Goal: Transaction & Acquisition: Purchase product/service

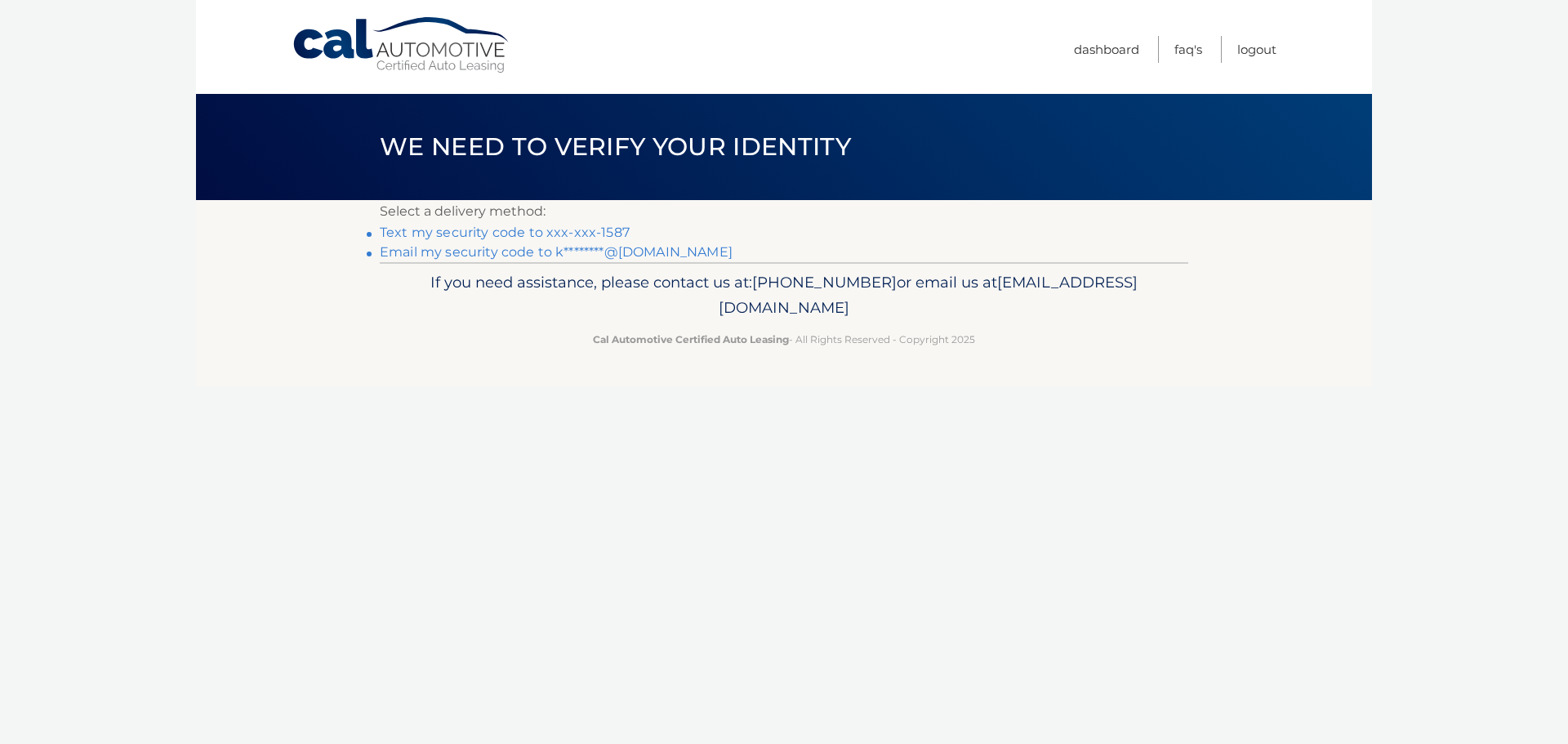
click at [504, 227] on link "Text my security code to xxx-xxx-1587" at bounding box center [505, 232] width 250 height 15
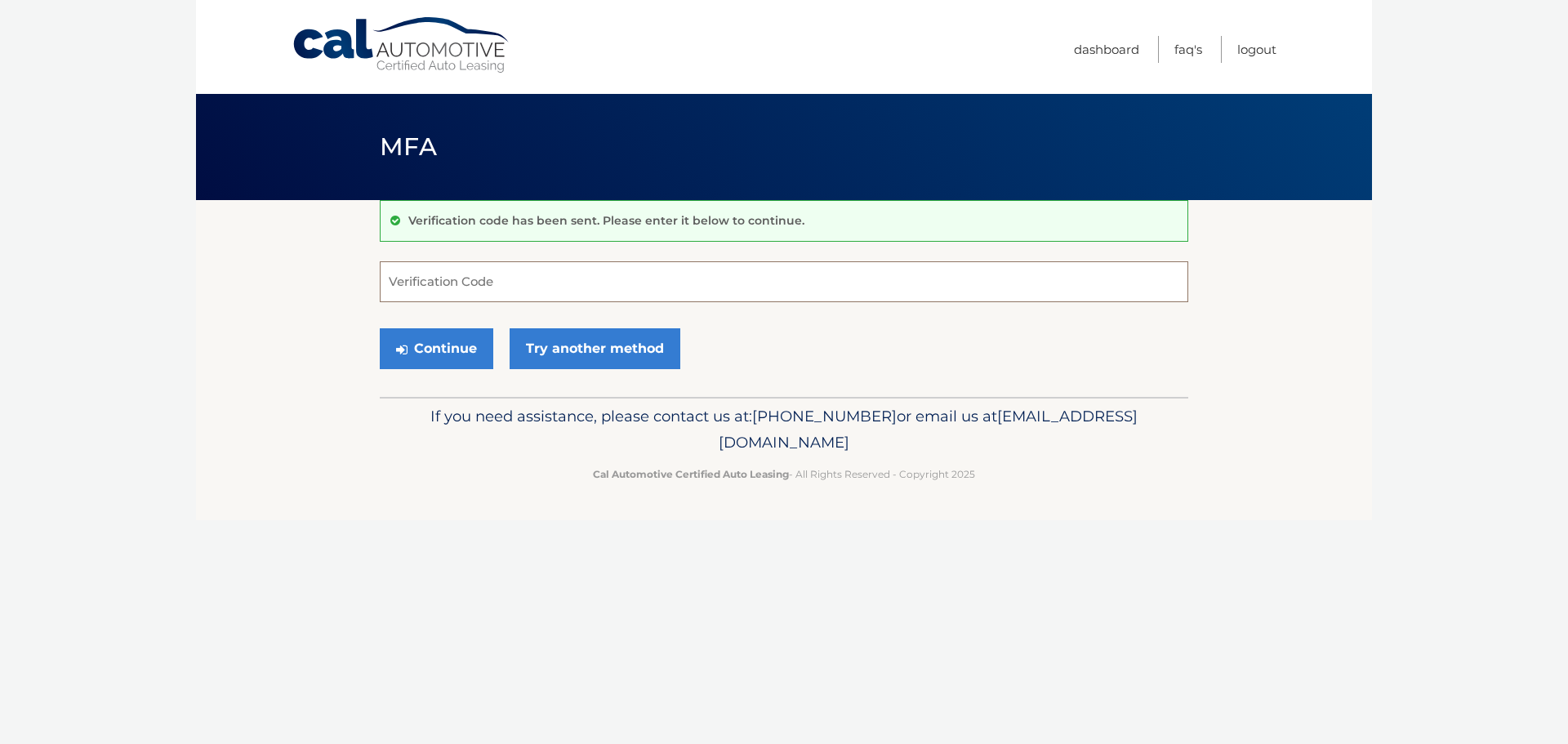
click at [595, 278] on input "Verification Code" at bounding box center [784, 282] width 808 height 41
type input "034783"
click at [380, 328] on button "Continue" at bounding box center [436, 348] width 113 height 41
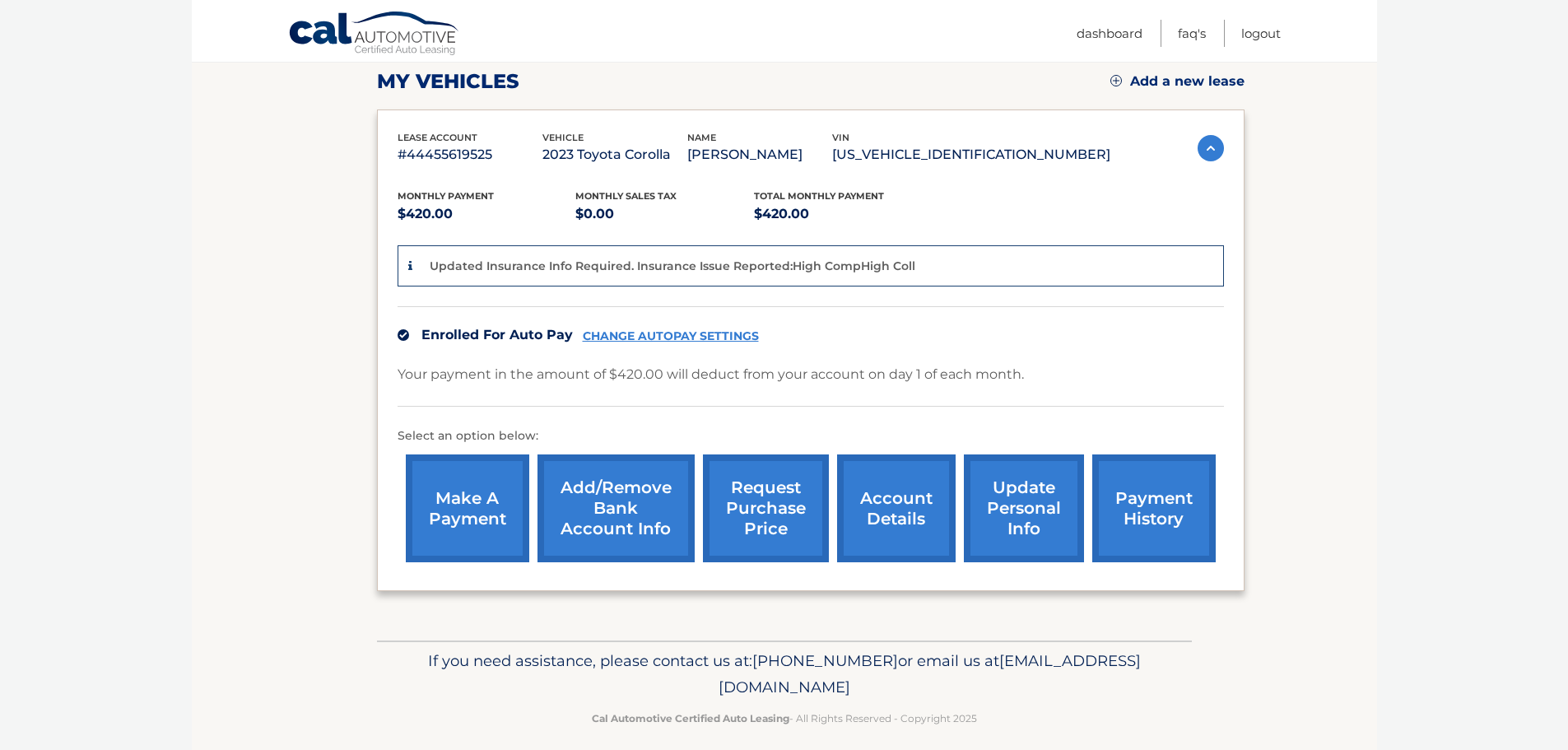
scroll to position [247, 0]
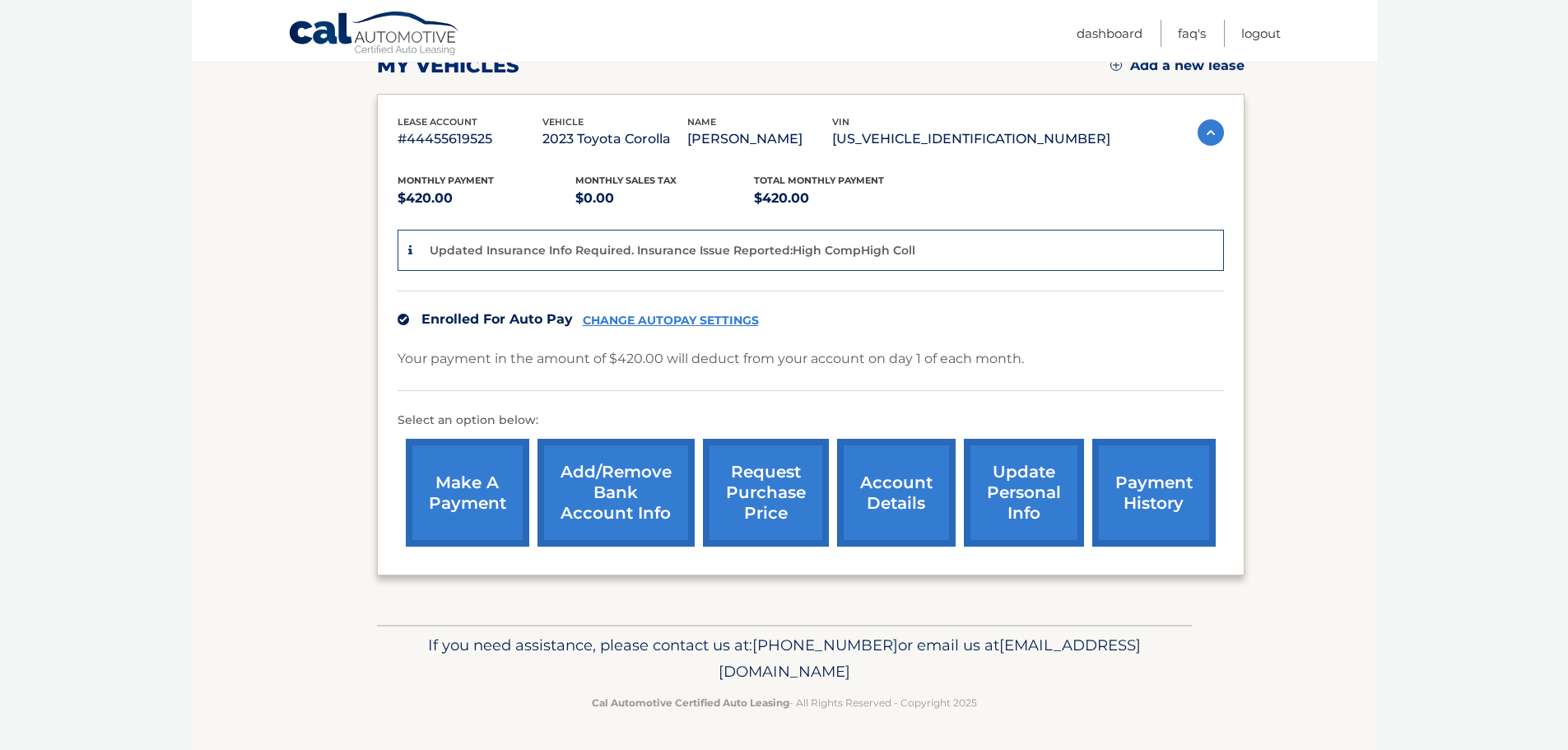
click at [467, 495] on link "make a payment" at bounding box center [467, 493] width 124 height 108
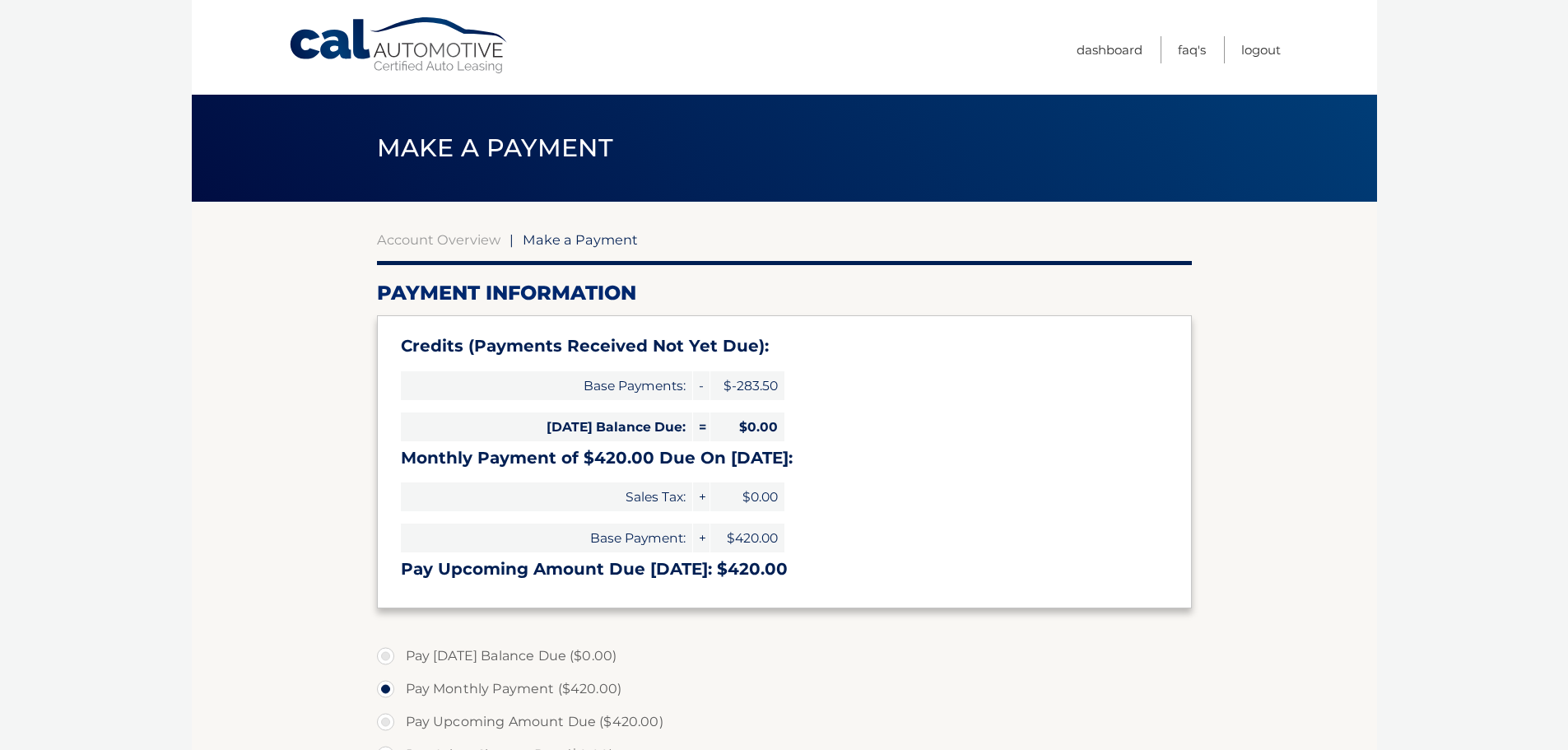
select select "YjRkOWEyODItOGMzYS00NTJiLWE3ZjQtOTg3ZTUzMzMyNDFk"
drag, startPoint x: 544, startPoint y: 378, endPoint x: 796, endPoint y: 376, distance: 252.0
click at [796, 376] on div "Credits (Payments Received Not Yet Due): Base Payments: - $-283.50 Today's Bala…" at bounding box center [784, 461] width 815 height 292
drag, startPoint x: 817, startPoint y: 469, endPoint x: 837, endPoint y: 458, distance: 22.8
click at [820, 468] on div "Credits (Payments Received Not Yet Due): Base Payments: - $-283.50 Today's Bala…" at bounding box center [784, 461] width 815 height 292
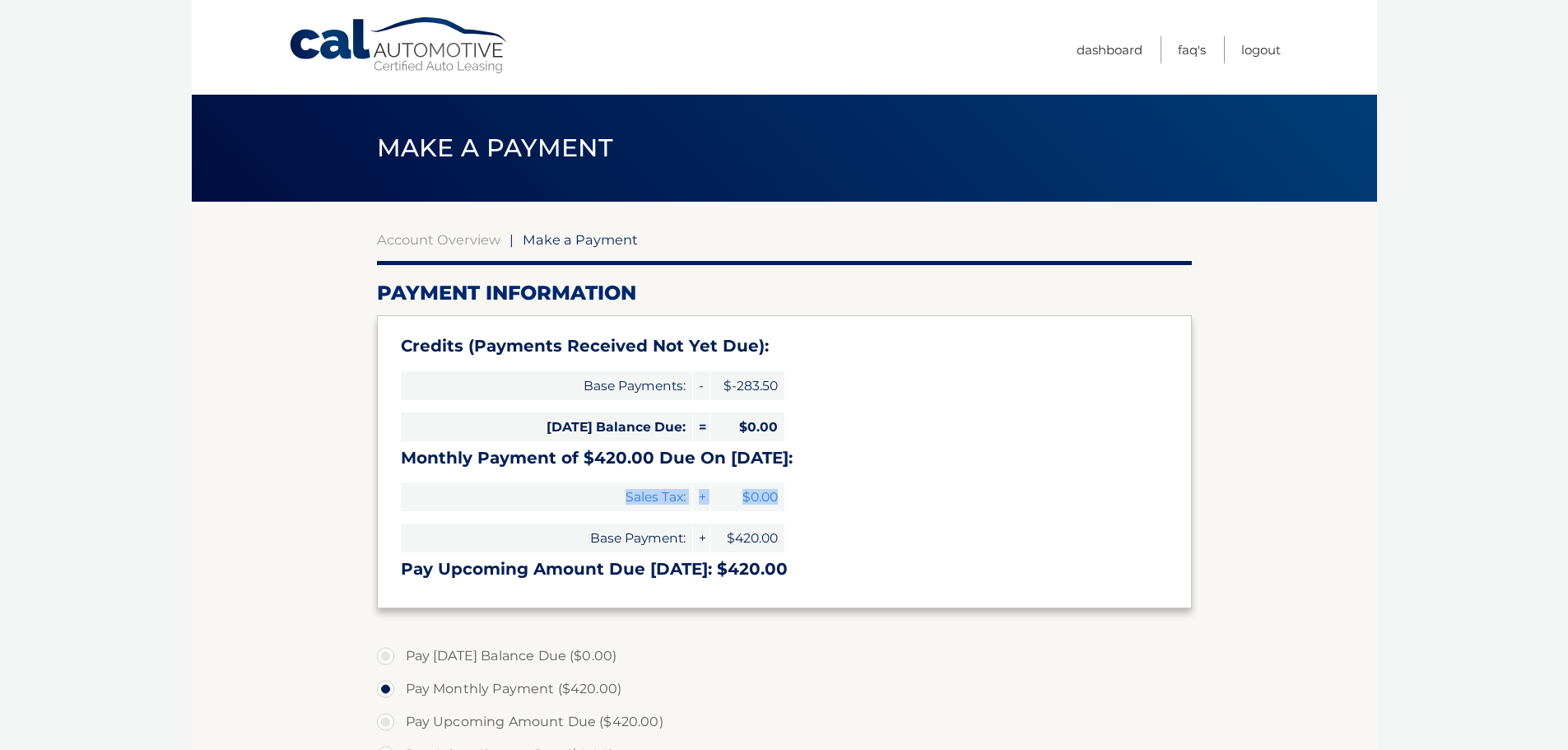
click at [845, 501] on div "Credits (Payments Received Not Yet Due): Base Payments: - $-283.50 Today's Bala…" at bounding box center [784, 461] width 815 height 292
drag, startPoint x: 406, startPoint y: 347, endPoint x: 513, endPoint y: 356, distance: 107.4
click at [516, 355] on h3 "Credits (Payments Received Not Yet Due):" at bounding box center [784, 346] width 767 height 20
click at [412, 395] on span "Base Payments:" at bounding box center [546, 386] width 291 height 29
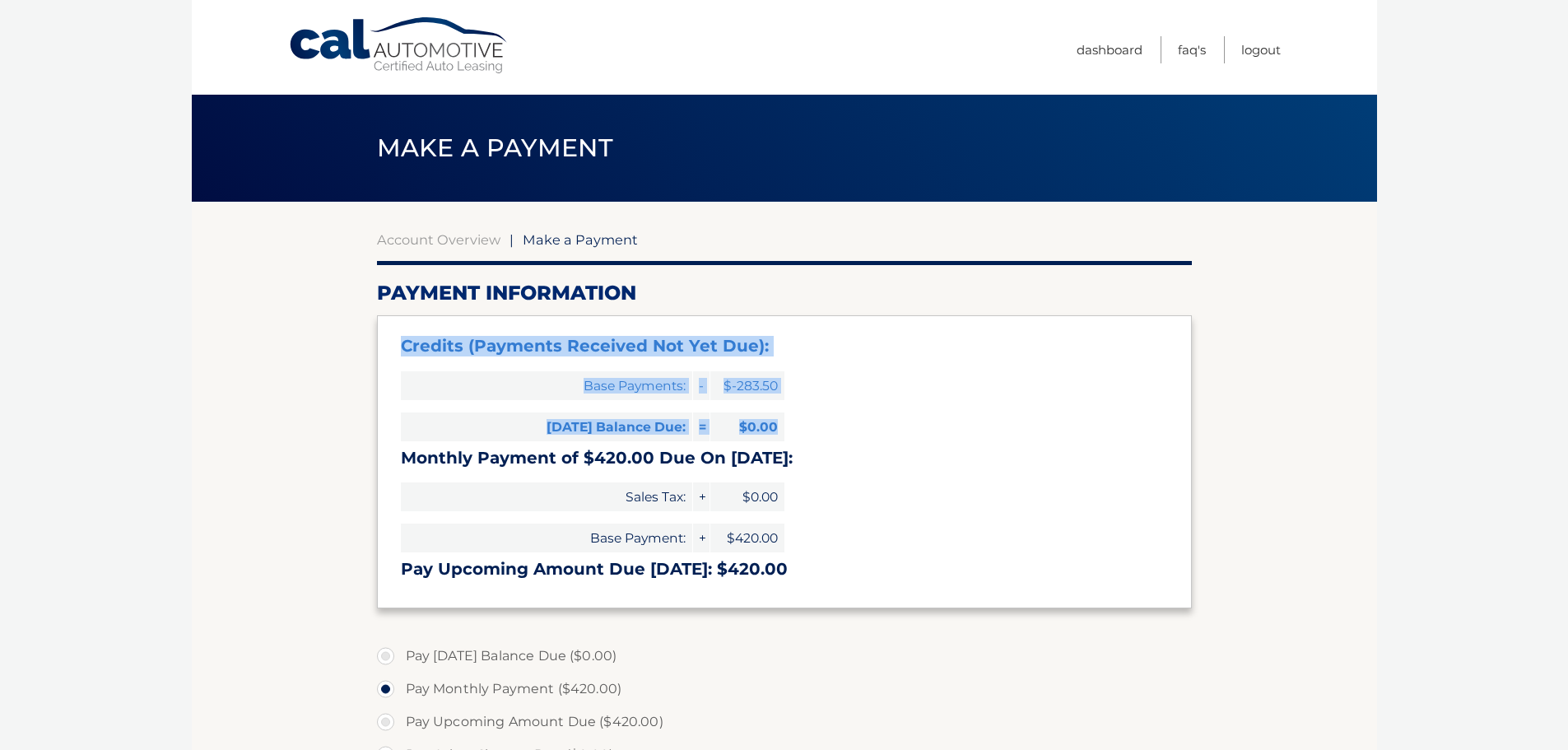
drag, startPoint x: 424, startPoint y: 349, endPoint x: 809, endPoint y: 432, distance: 393.8
click at [809, 432] on div "Credits (Payments Received Not Yet Due): Base Payments: - $-283.50 Today's Bala…" at bounding box center [784, 461] width 815 height 292
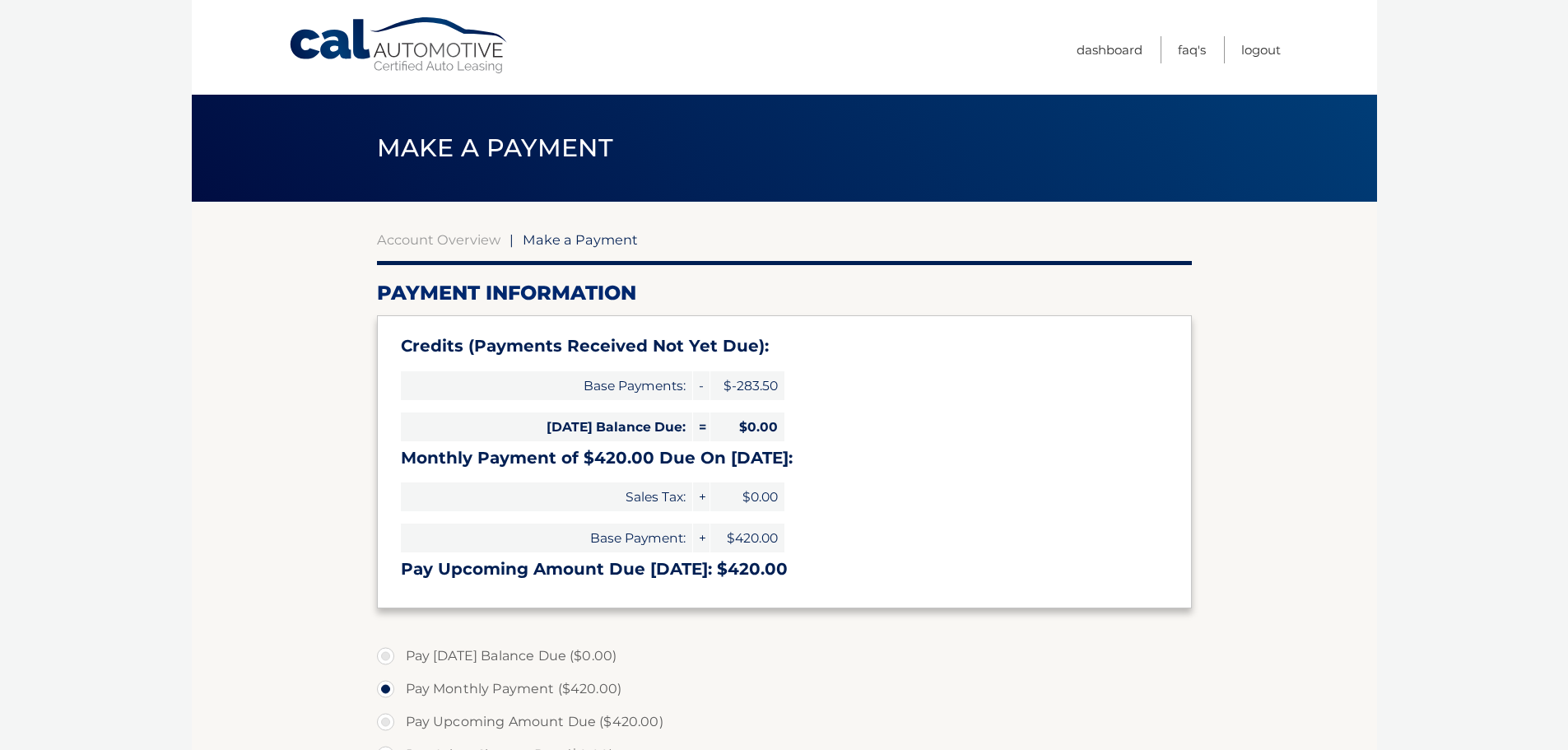
click at [850, 489] on div "Credits (Payments Received Not Yet Due): Base Payments: - $-283.50 Today's Bala…" at bounding box center [784, 461] width 815 height 292
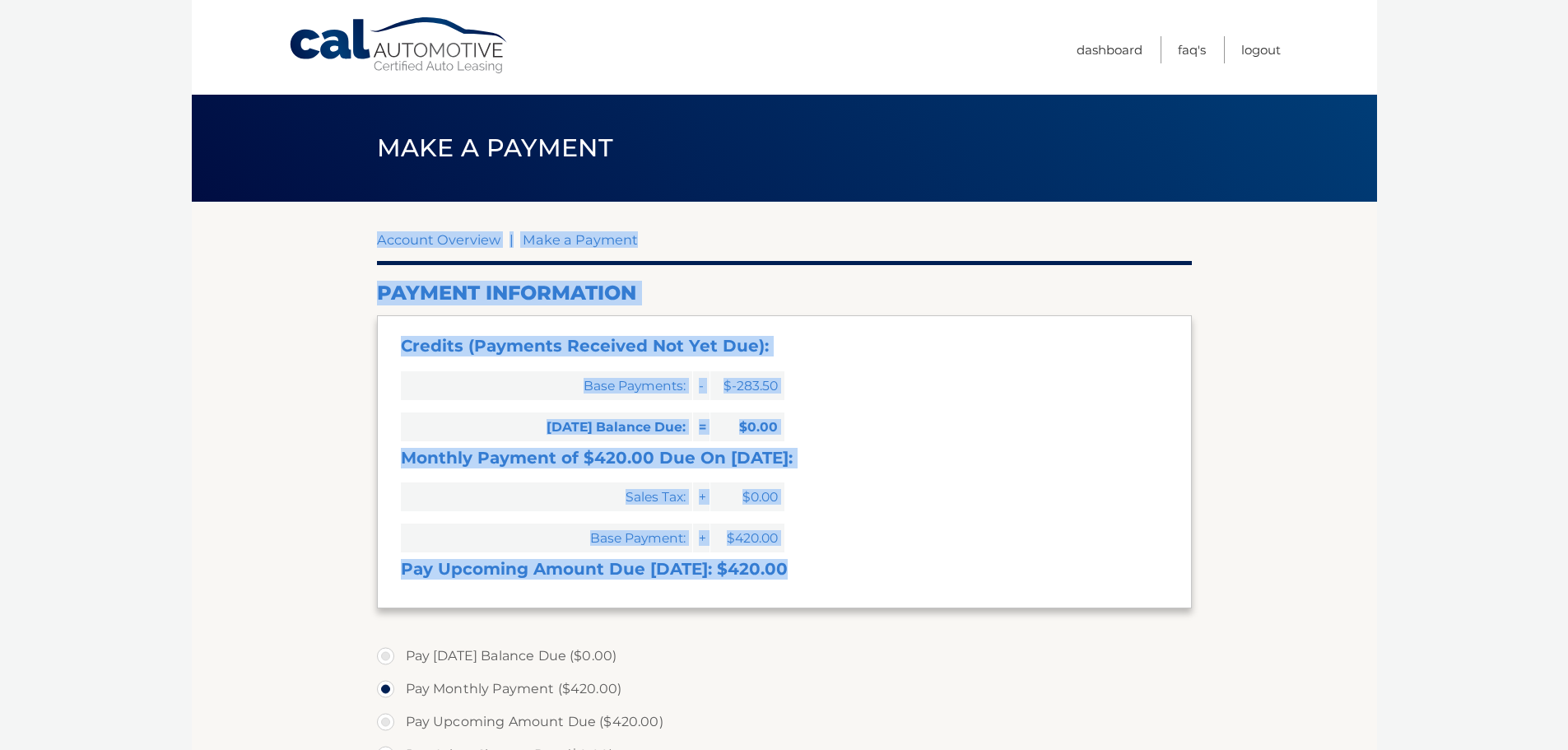
drag, startPoint x: 362, startPoint y: 278, endPoint x: 926, endPoint y: 567, distance: 633.7
click at [926, 567] on section "Account Overview | Make a Payment Payment Information Credits (Payments Receive…" at bounding box center [784, 661] width 1185 height 920
copy section "Account Overview | Make a Payment Payment Information Credits (Payments Receive…"
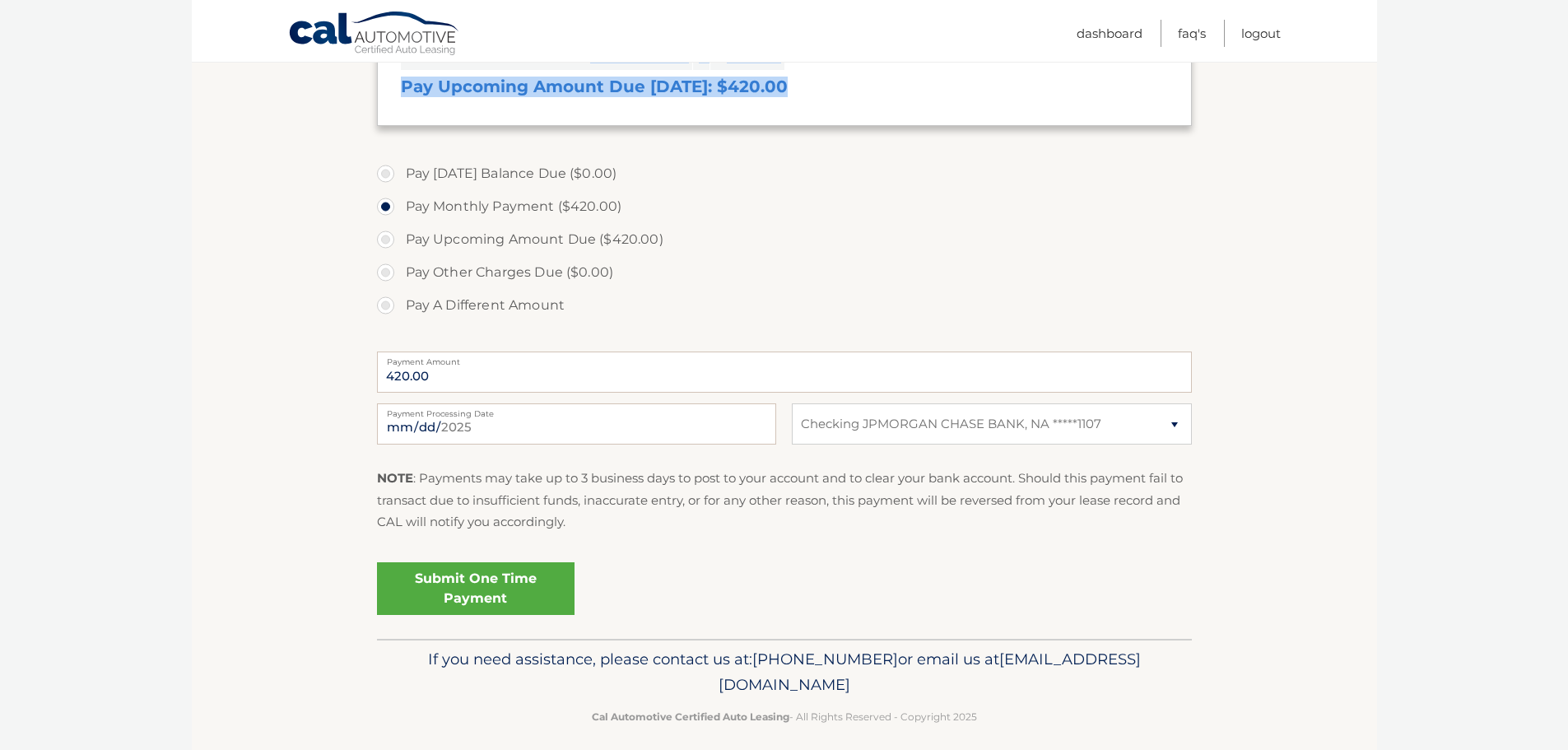
scroll to position [496, 0]
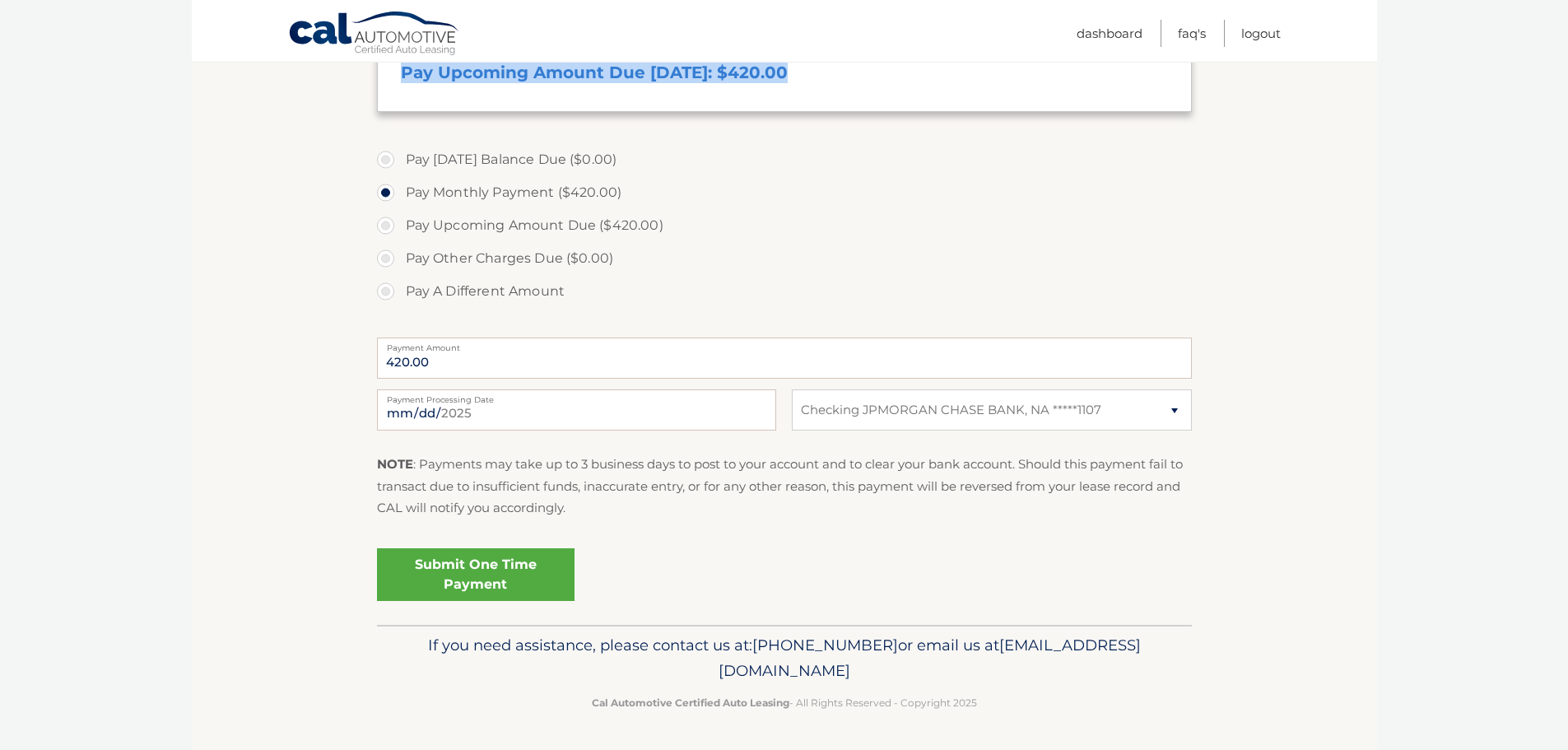
drag, startPoint x: 640, startPoint y: 663, endPoint x: 921, endPoint y: 675, distance: 281.3
click at [921, 675] on span "[EMAIL_ADDRESS][DOMAIN_NAME]" at bounding box center [930, 658] width 423 height 45
copy span "[EMAIL_ADDRESS][DOMAIN_NAME]"
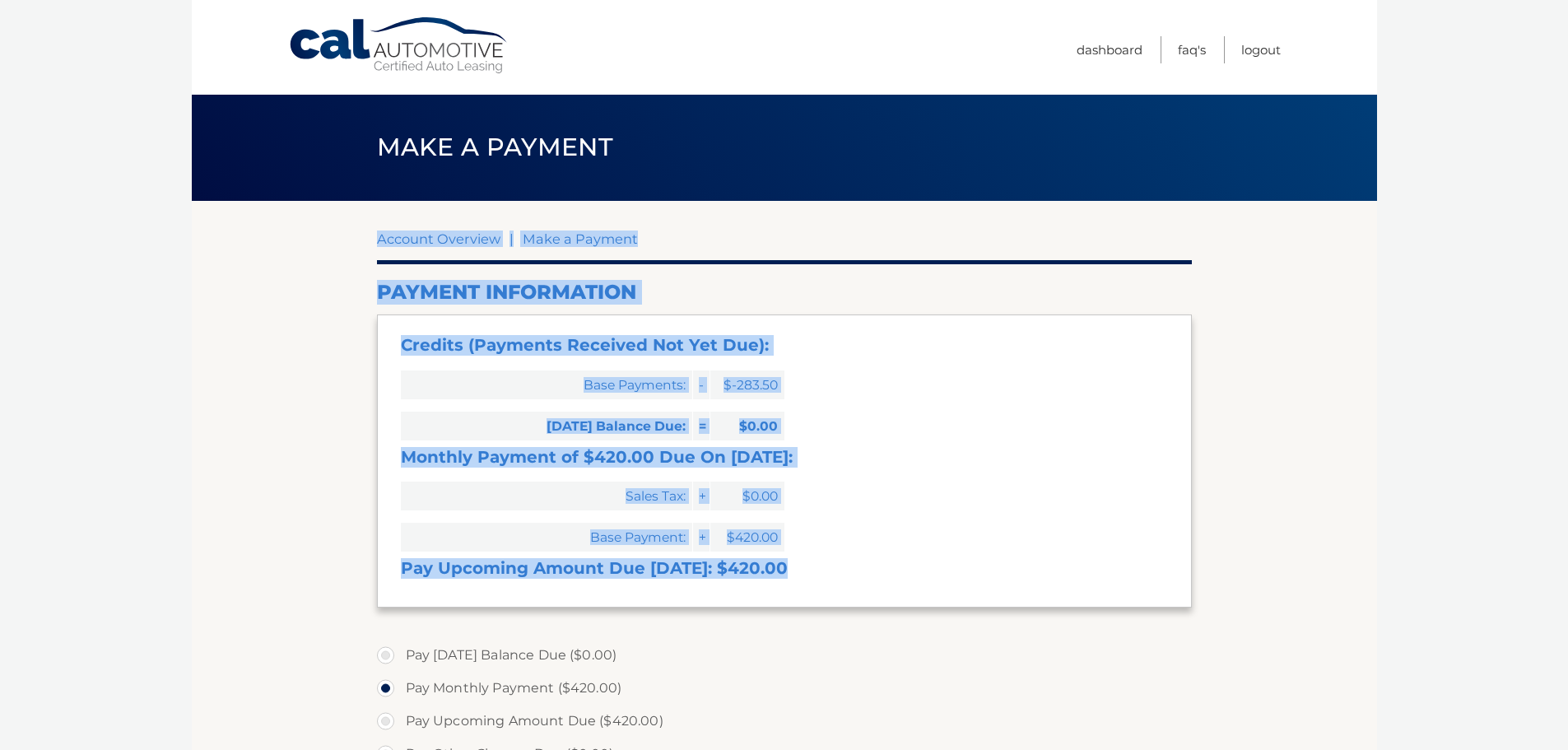
scroll to position [0, 0]
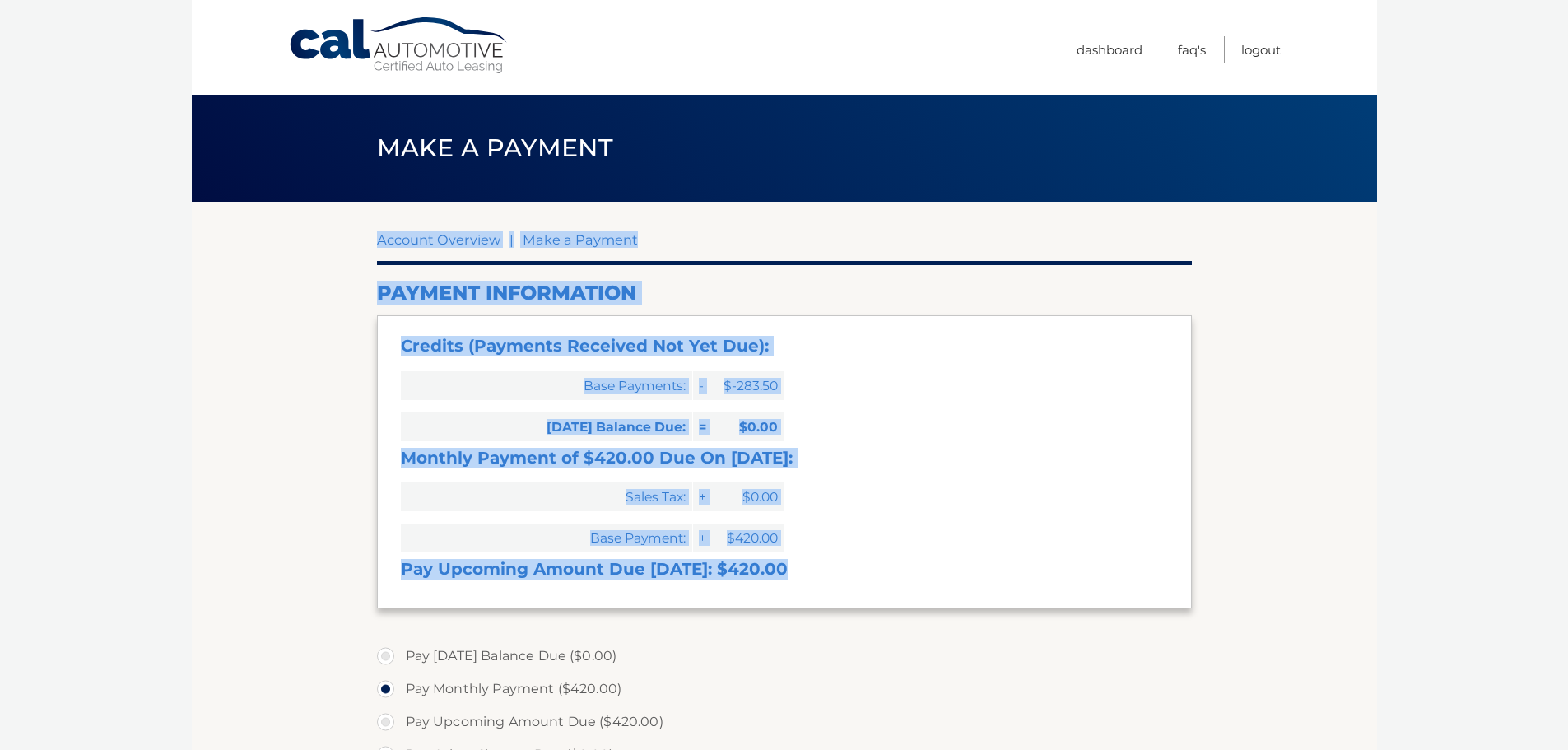
click at [506, 60] on link "Cal Automotive" at bounding box center [399, 45] width 222 height 59
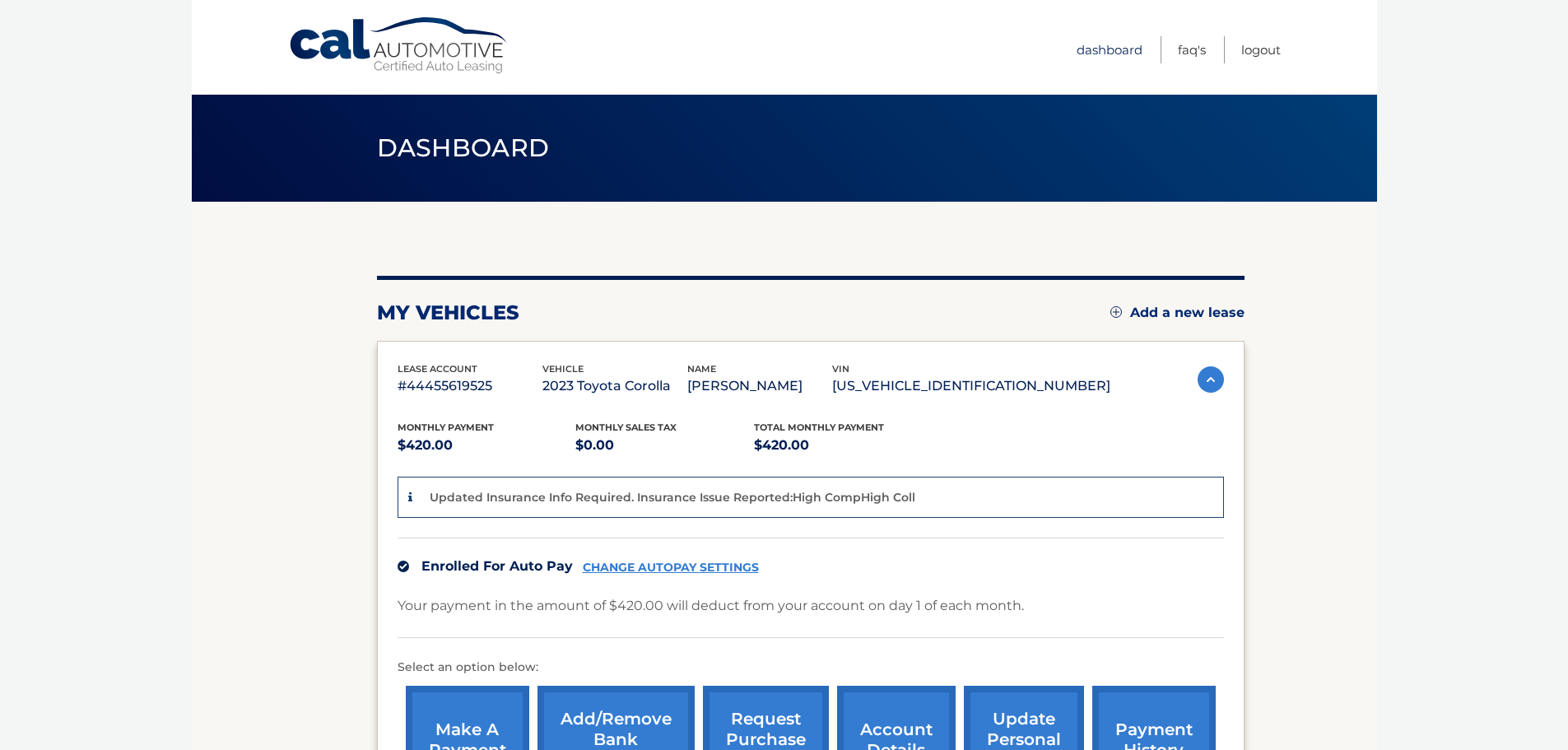
click at [1105, 54] on link "Dashboard" at bounding box center [1109, 50] width 66 height 27
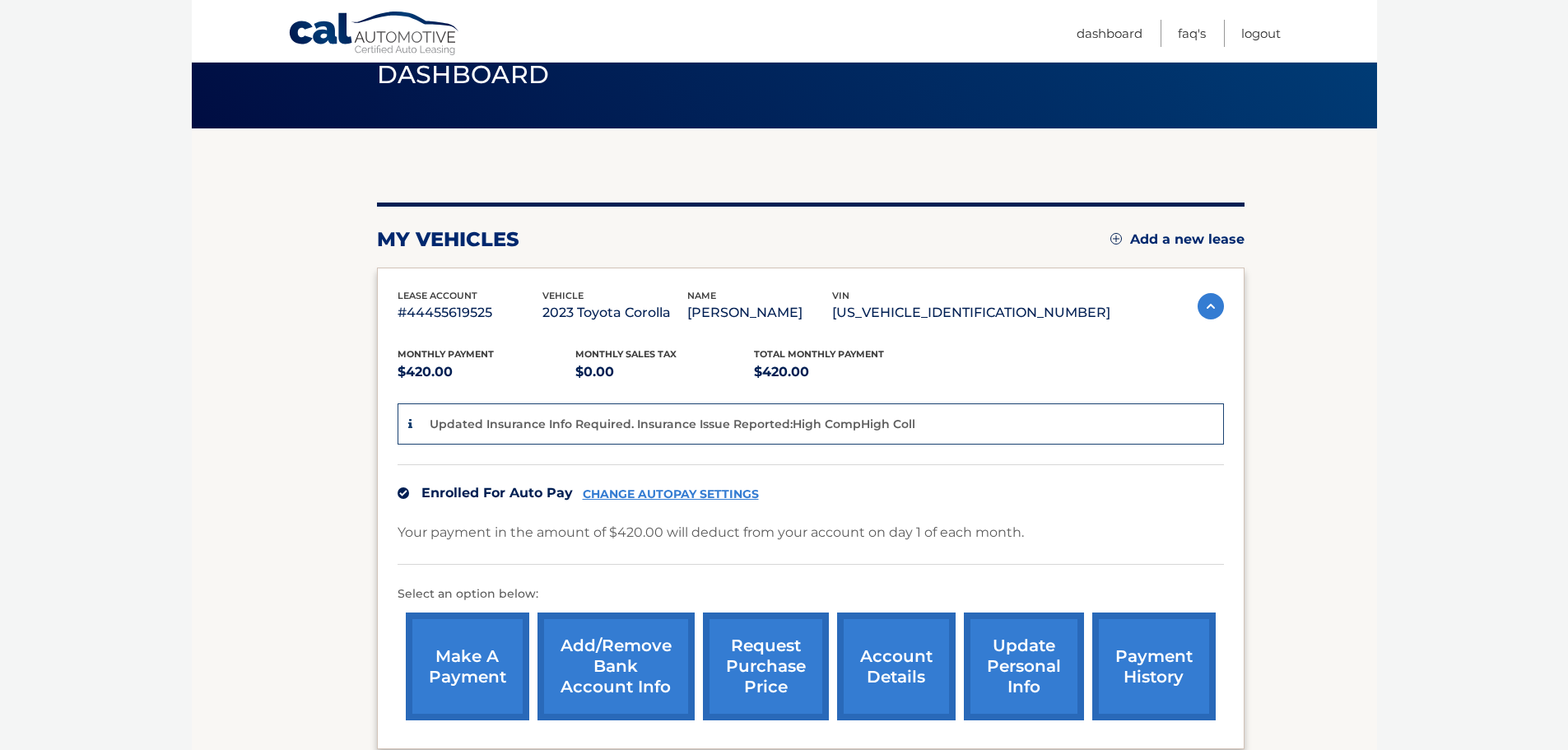
scroll to position [83, 0]
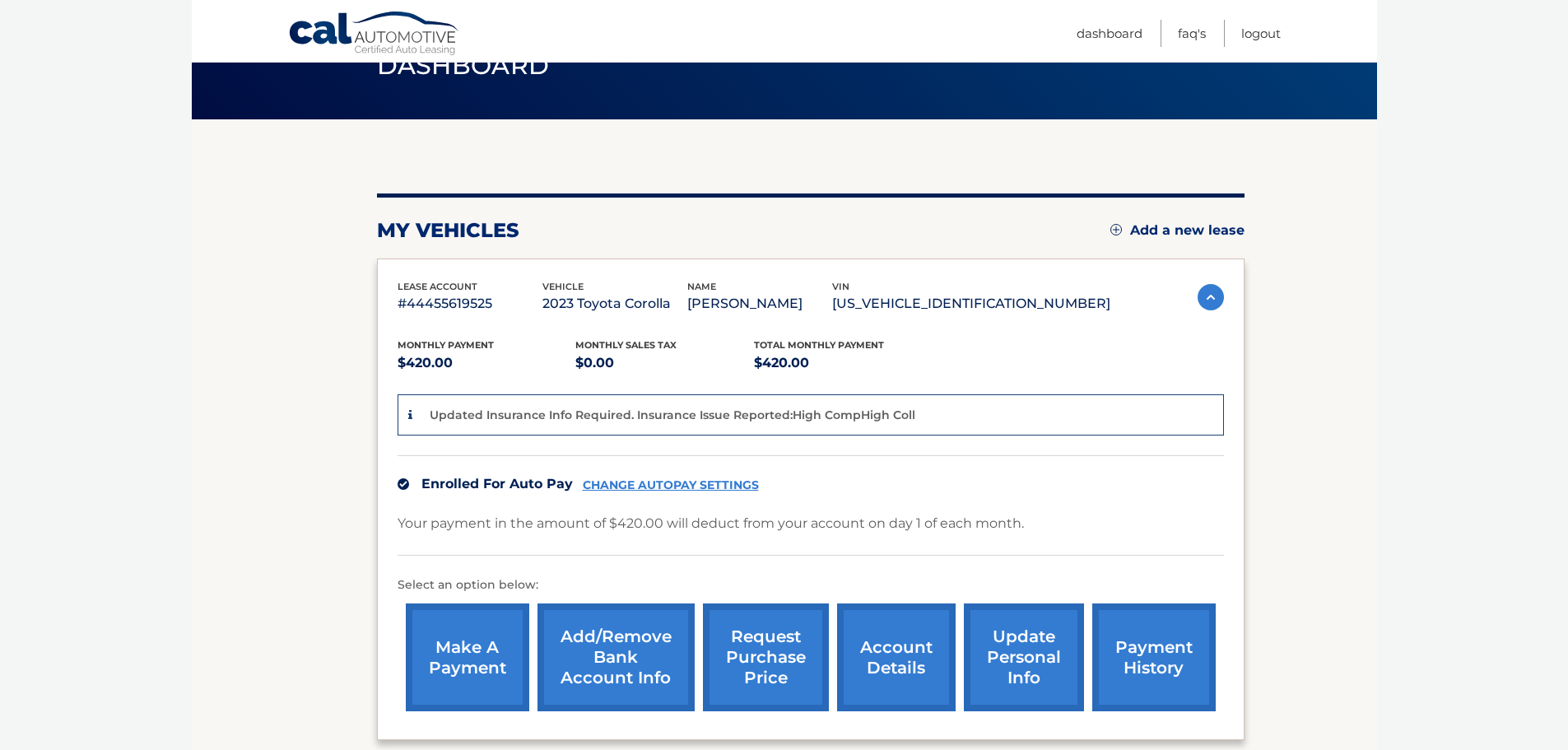
click at [908, 656] on link "account details" at bounding box center [896, 657] width 118 height 108
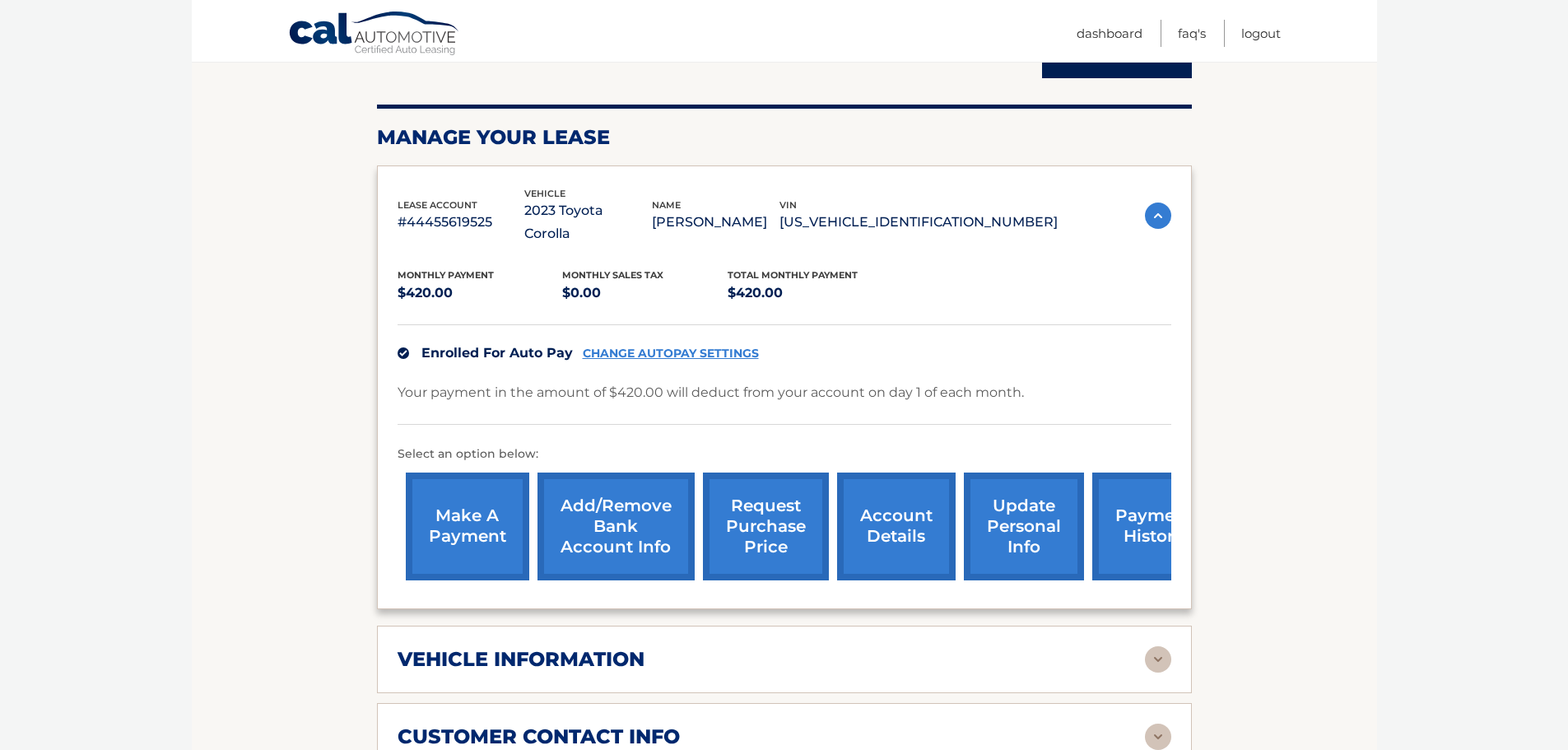
scroll to position [494, 0]
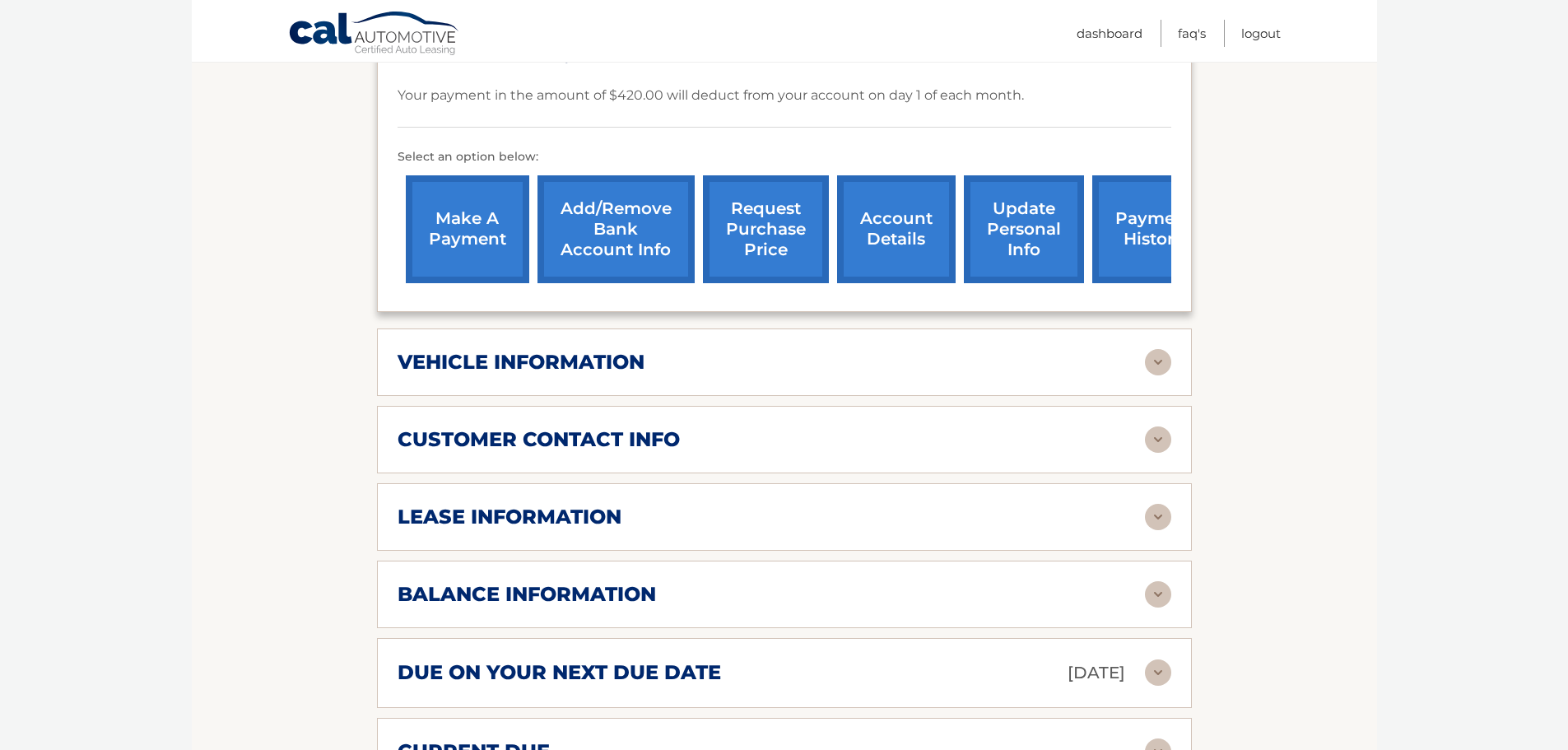
drag, startPoint x: 620, startPoint y: 474, endPoint x: 656, endPoint y: 426, distance: 60.0
click at [623, 483] on div "lease information Contract Start Date [DATE] Term 39 Maturity Date [DATE] Start…" at bounding box center [784, 516] width 815 height 67
click at [662, 427] on h2 "customer contact info" at bounding box center [539, 439] width 282 height 25
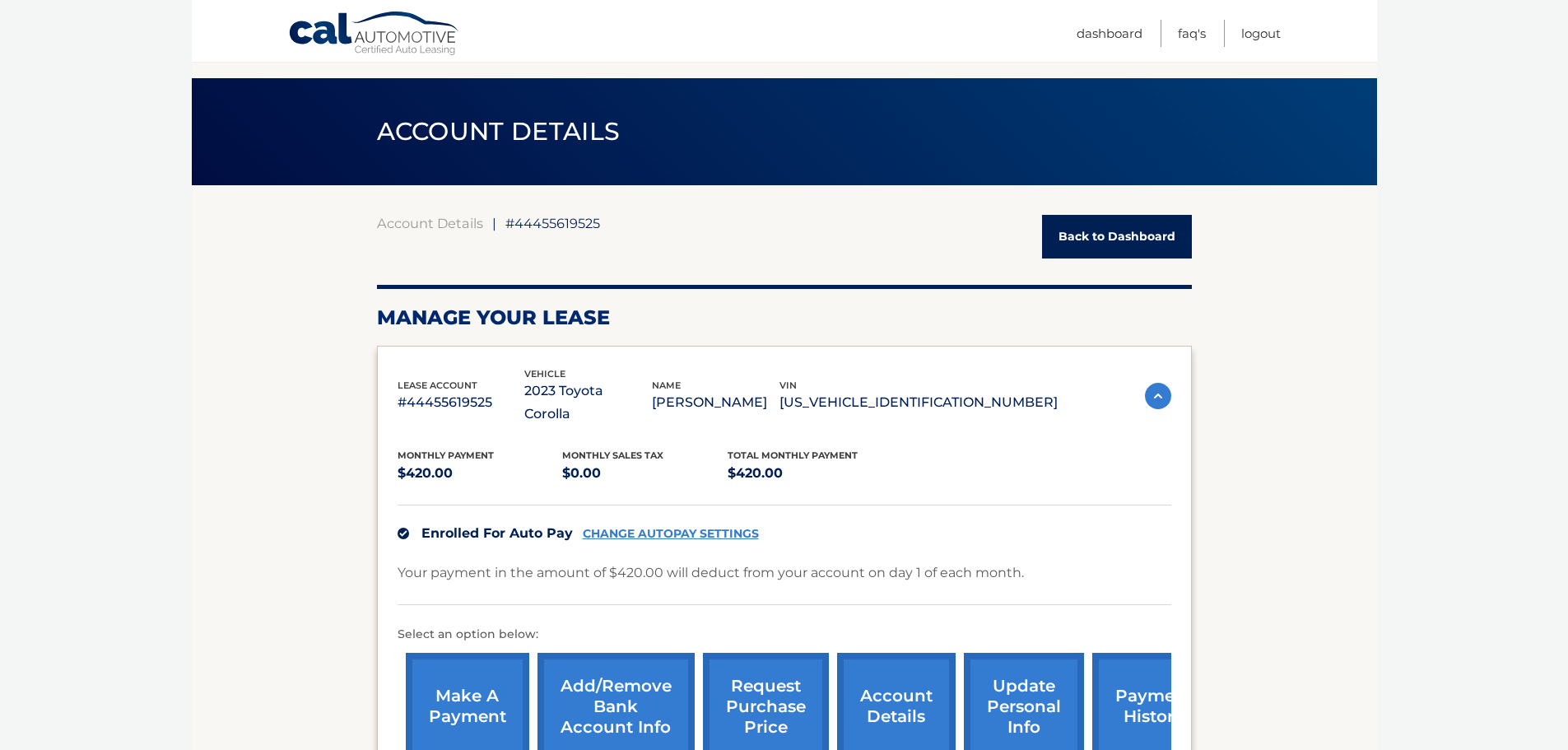
scroll to position [0, 0]
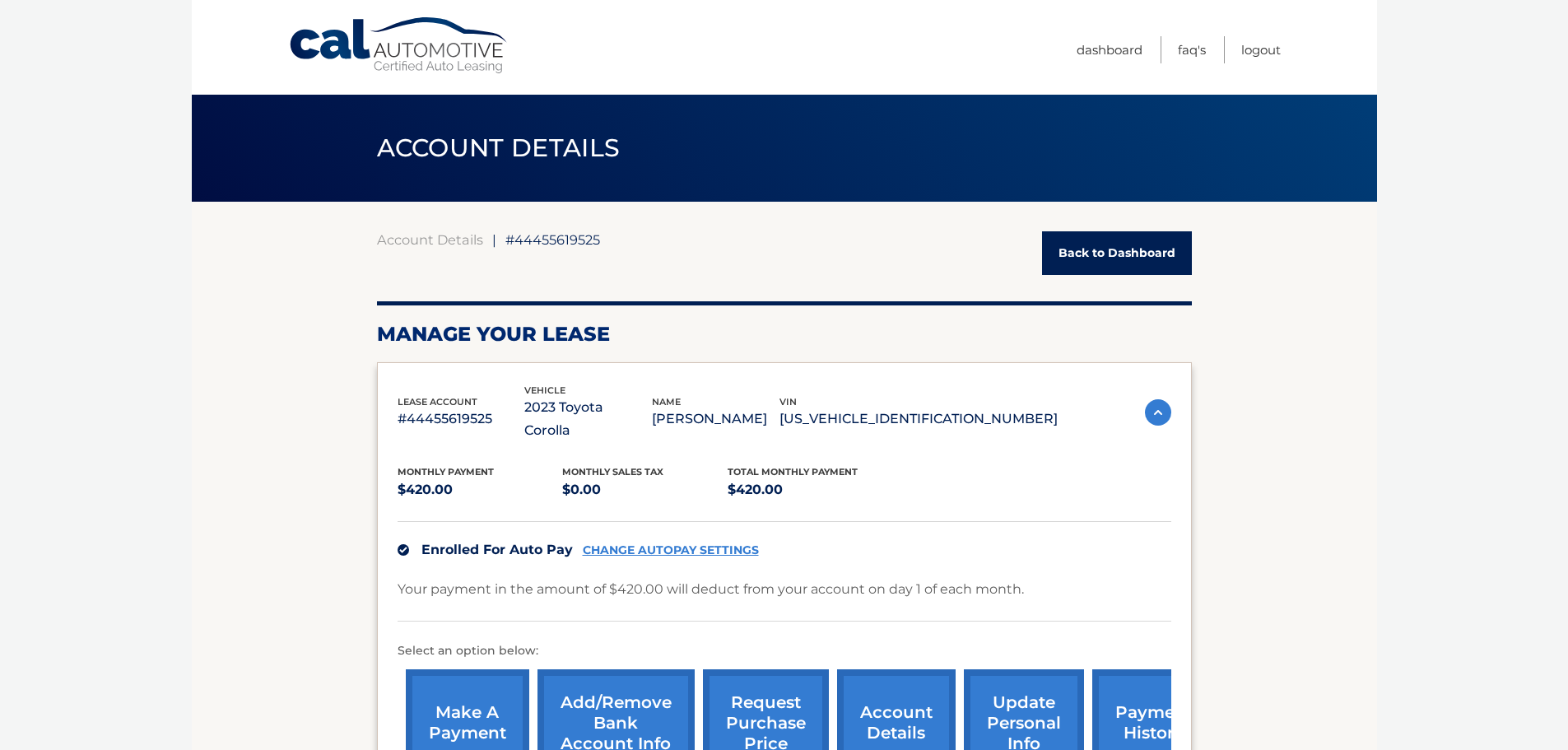
click at [467, 689] on link "make a payment" at bounding box center [467, 723] width 124 height 108
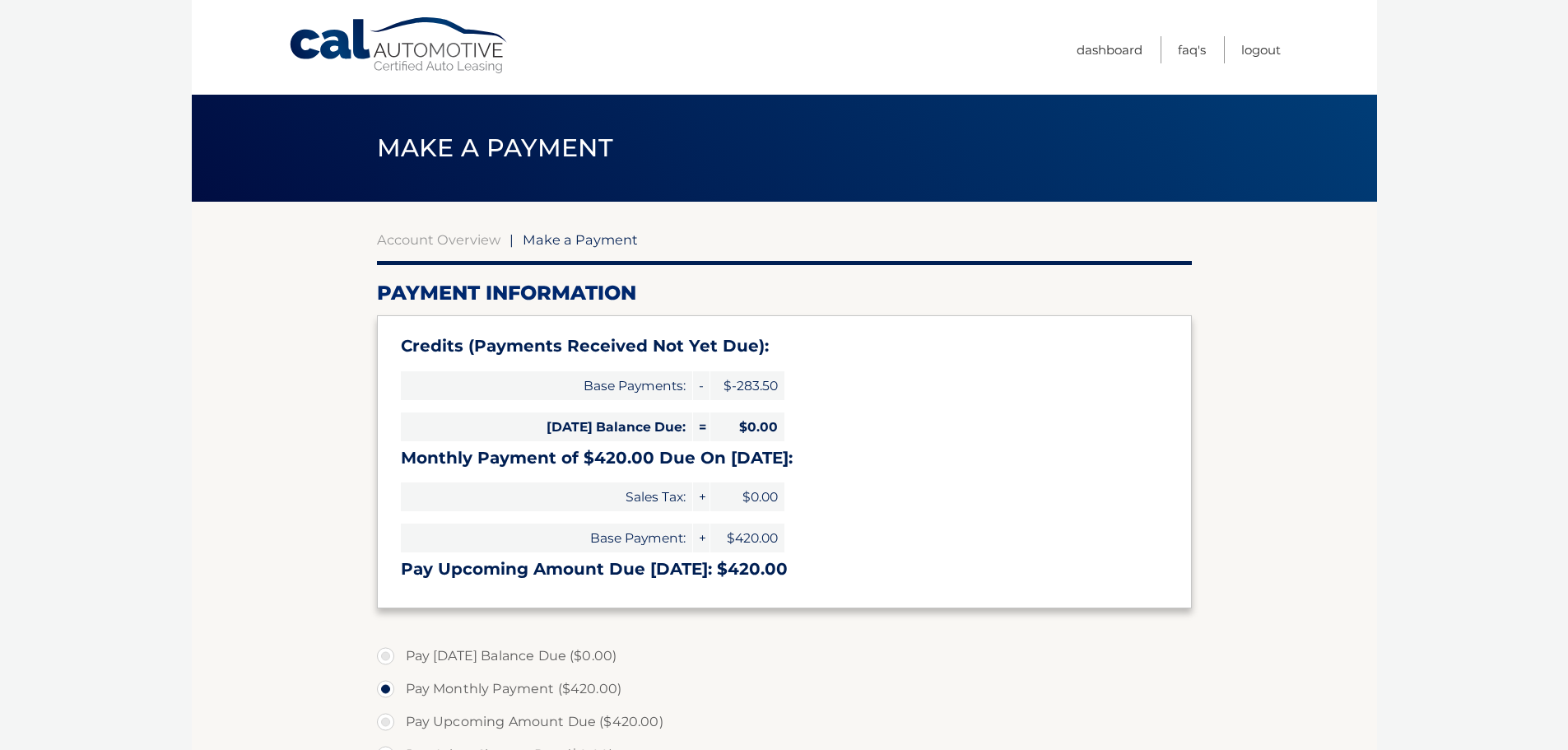
select select "YjRkOWEyODItOGMzYS00NTJiLWE3ZjQtOTg3ZTUzMzMyNDFk"
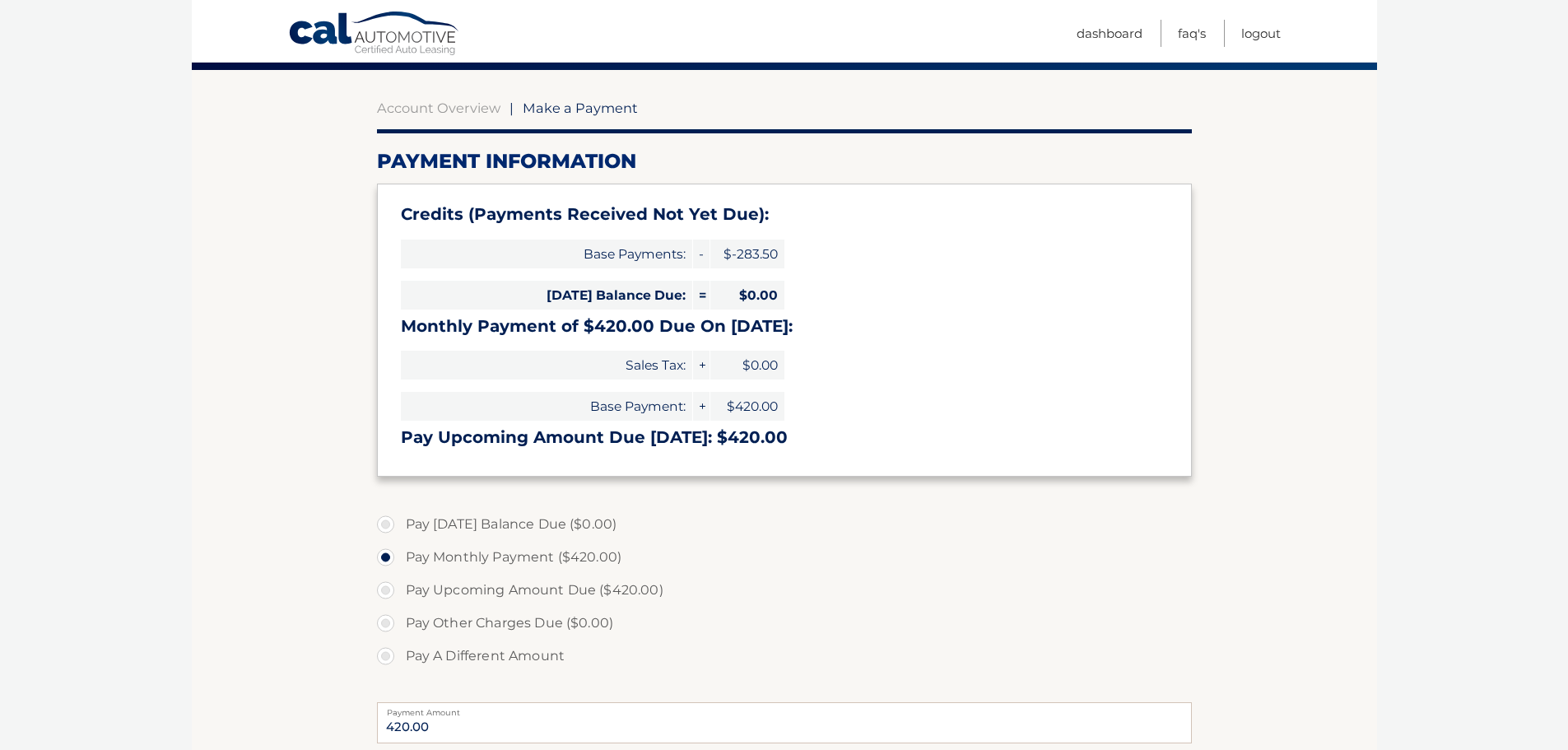
scroll to position [83, 0]
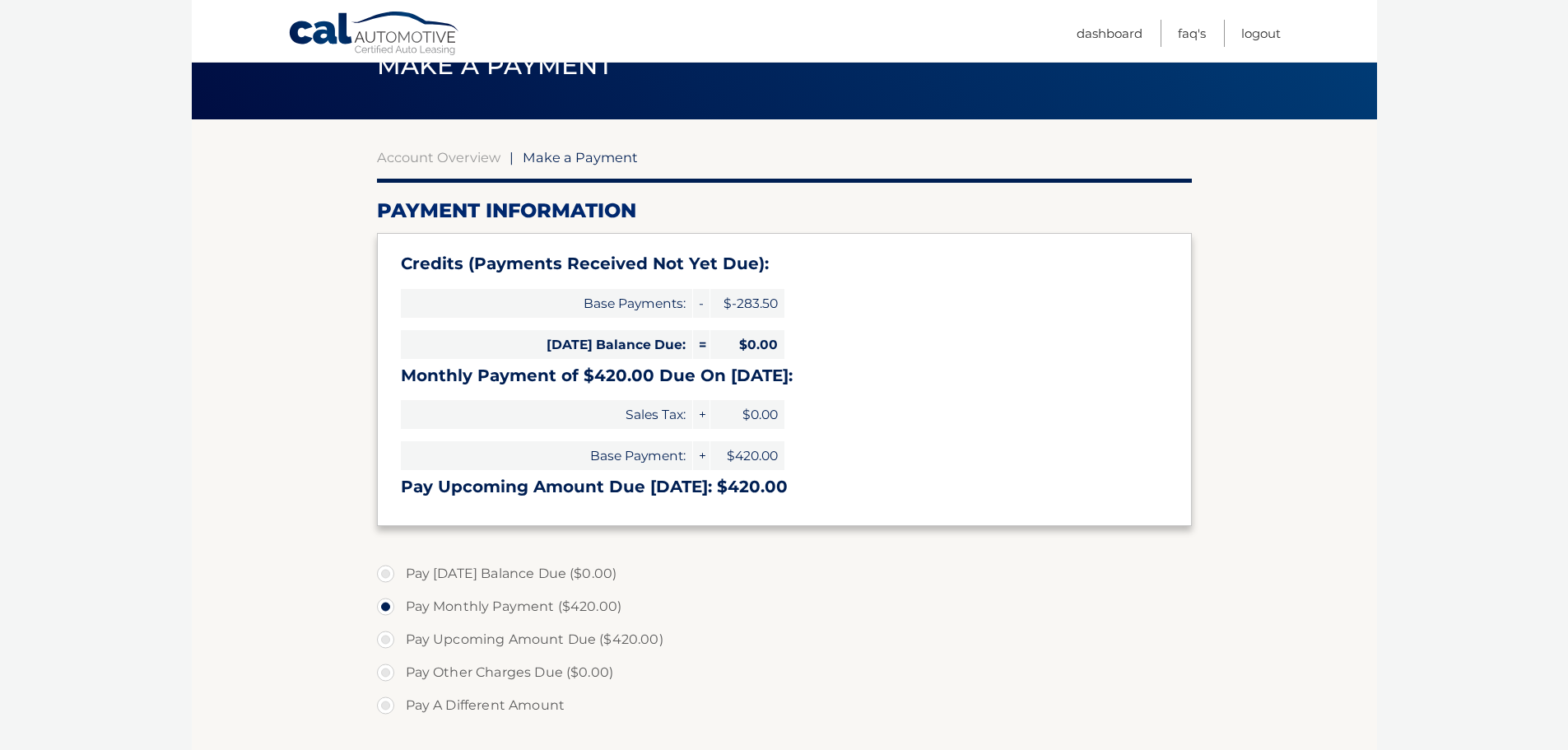
click at [426, 49] on link "Cal Automotive" at bounding box center [374, 35] width 173 height 48
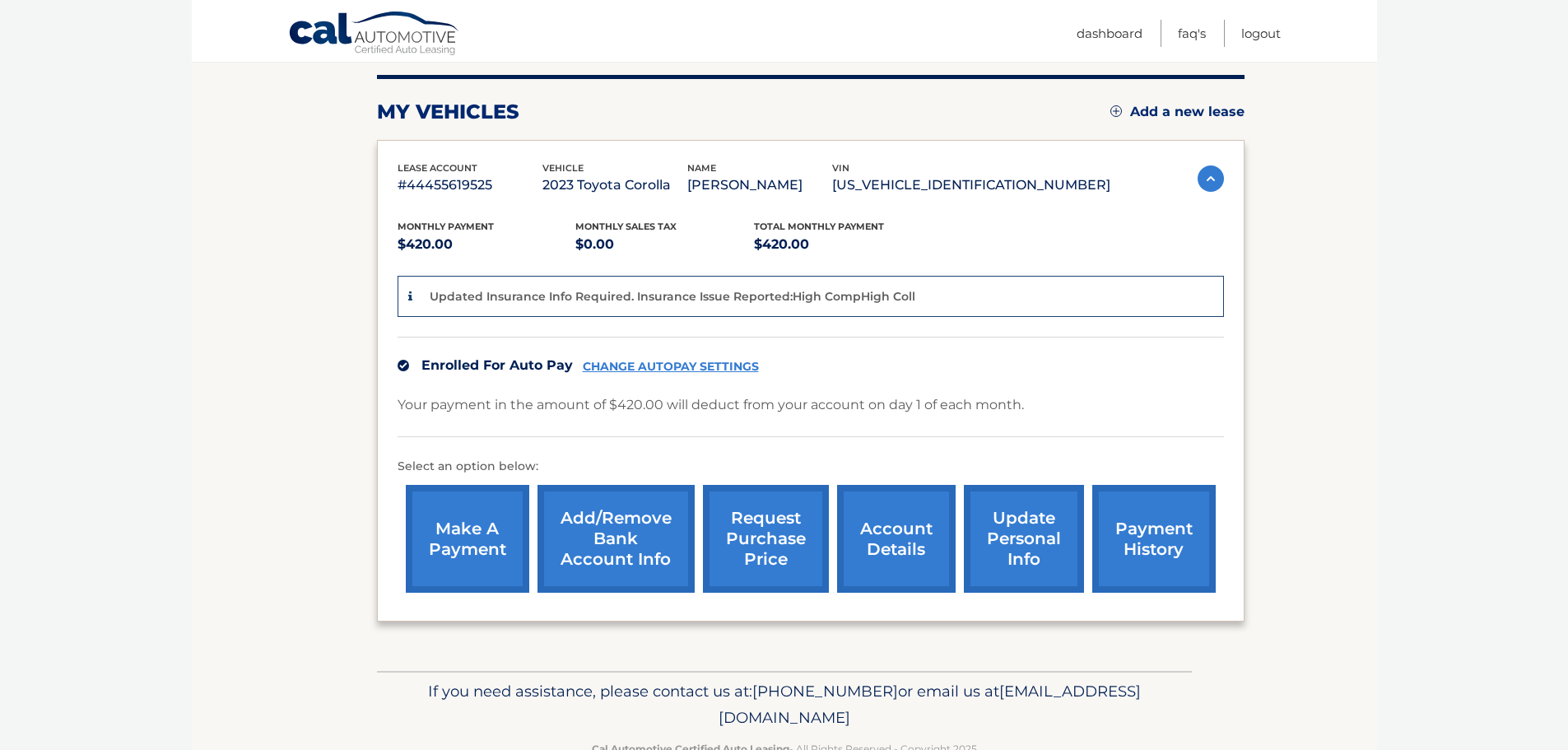
scroll to position [247, 0]
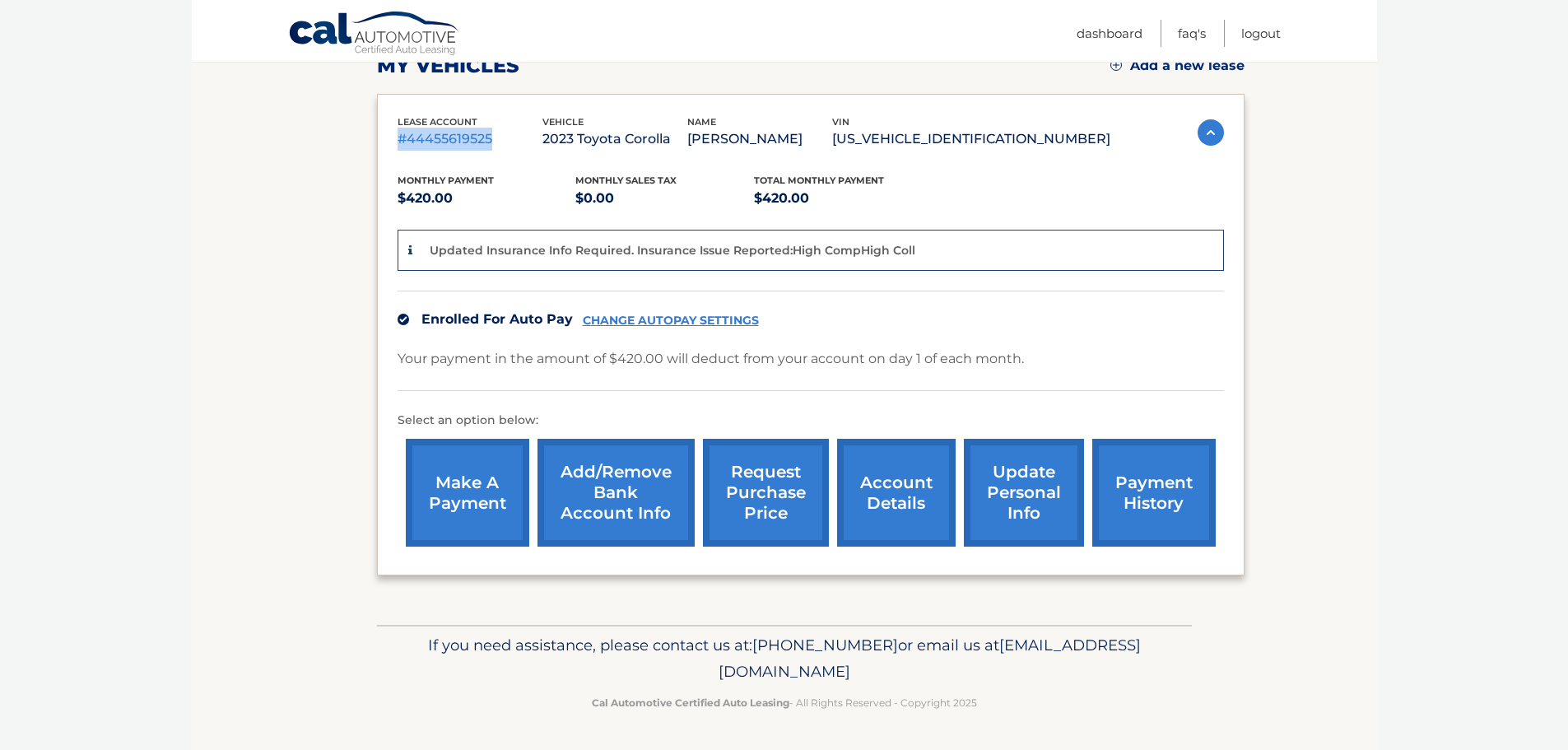
drag, startPoint x: 541, startPoint y: 159, endPoint x: 519, endPoint y: 133, distance: 34.1
click at [519, 133] on div "lease account #44455619525 vehicle 2023 Toyota Corolla name [PERSON_NAME] vin […" at bounding box center [810, 335] width 868 height 482
copy p "#44455619525"
